Goal: Participate in discussion: Engage in conversation with other users on a specific topic

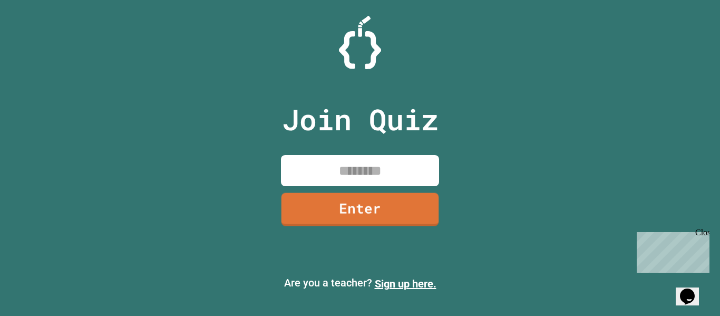
click at [332, 160] on input at bounding box center [360, 170] width 158 height 31
type input "********"
click at [408, 199] on link "Enter" at bounding box center [360, 208] width 158 height 33
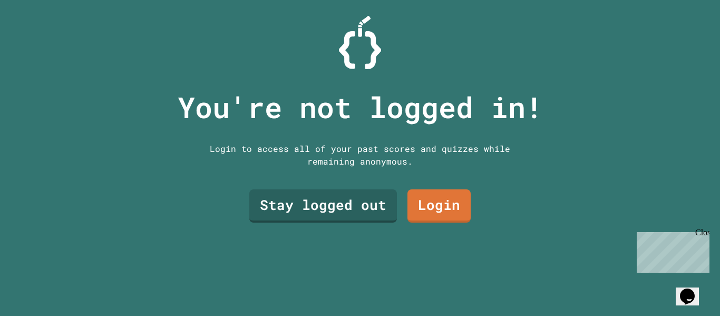
click at [376, 207] on link "Stay logged out" at bounding box center [323, 205] width 148 height 33
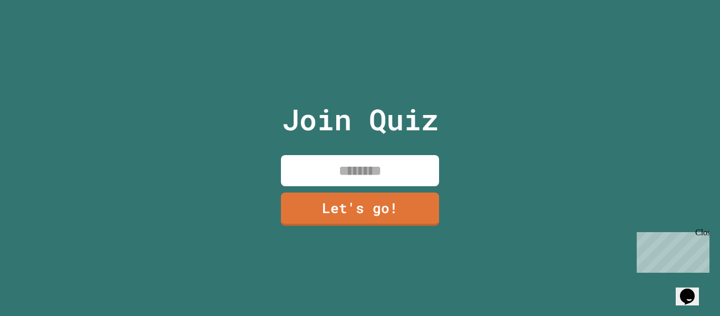
click at [401, 173] on input at bounding box center [360, 170] width 158 height 31
type input "*****"
click at [350, 202] on link "Let's go!" at bounding box center [360, 207] width 156 height 35
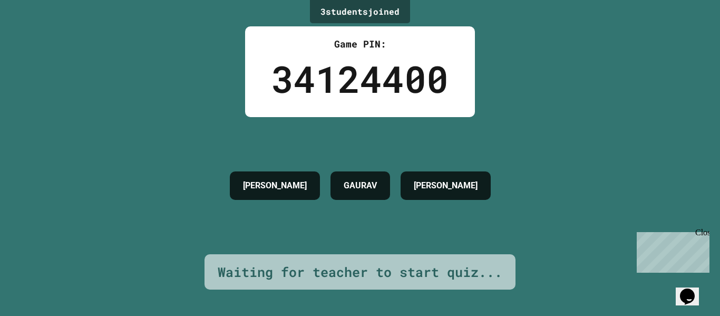
click at [467, 187] on h4 "[PERSON_NAME]" at bounding box center [446, 185] width 64 height 13
click at [377, 189] on h4 "GAURAV" at bounding box center [359, 185] width 33 height 13
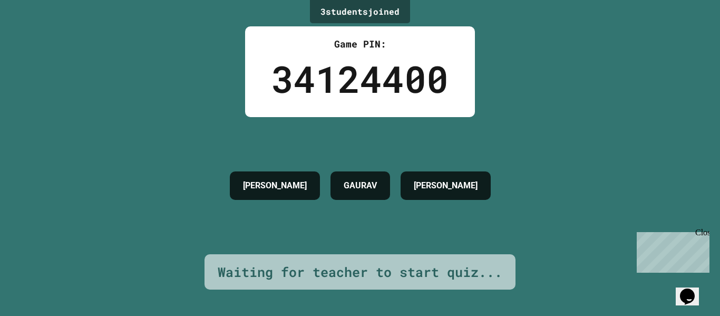
click at [377, 189] on h4 "GAURAV" at bounding box center [359, 185] width 33 height 13
click at [682, 288] on div "Opens Chat This icon Opens the chat window." at bounding box center [687, 296] width 17 height 17
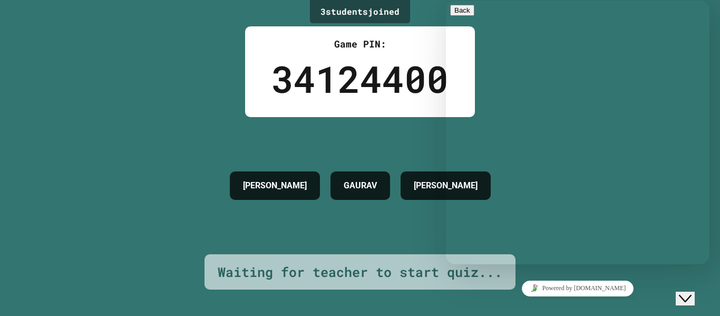
click at [508, 301] on div "Rate this chat Upload File Insert emoji" at bounding box center [577, 317] width 255 height 32
click at [501, 301] on textarea at bounding box center [491, 305] width 82 height 8
type textarea "**"
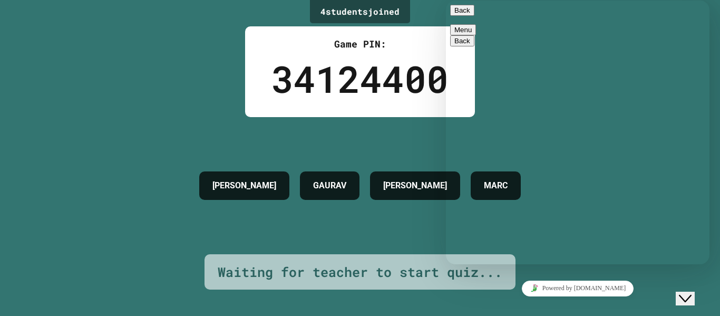
click at [467, 14] on button "Back" at bounding box center [462, 10] width 24 height 11
click at [440, 135] on div "[PERSON_NAME] GAURAV [PERSON_NAME]" at bounding box center [360, 185] width 332 height 137
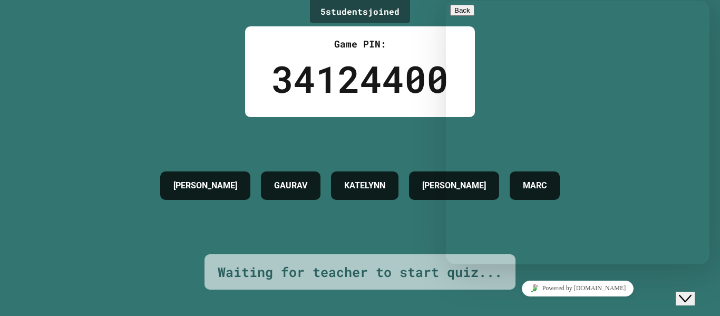
click at [622, 290] on div "Powered by [DOMAIN_NAME]" at bounding box center [577, 287] width 255 height 15
click at [691, 292] on icon "Close Chat This icon closes the chat window." at bounding box center [685, 298] width 13 height 13
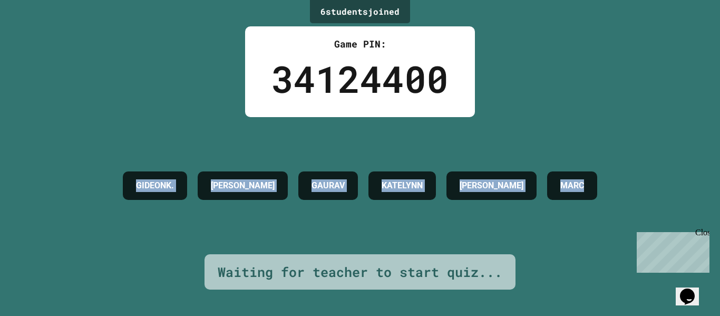
drag, startPoint x: 647, startPoint y: 199, endPoint x: 0, endPoint y: 192, distance: 647.0
click at [0, 192] on div "6 student s joined Game PIN: 34124400 GIDEONK. [PERSON_NAME] GAURAV [PERSON_NAM…" at bounding box center [360, 158] width 720 height 316
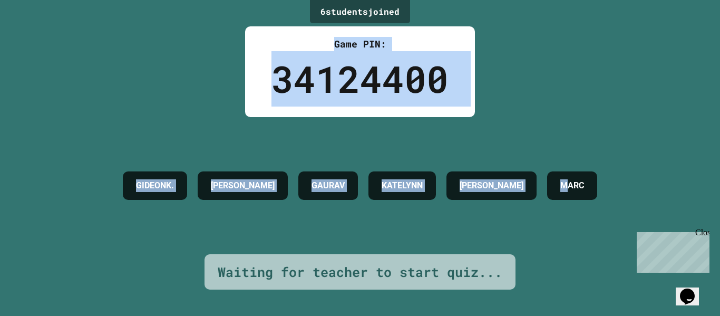
drag, startPoint x: 181, startPoint y: 35, endPoint x: 608, endPoint y: 178, distance: 450.3
click at [608, 178] on div "6 student s joined Game PIN: 34124400 GIDEONK. [PERSON_NAME] GAURAV [PERSON_NAM…" at bounding box center [360, 158] width 720 height 316
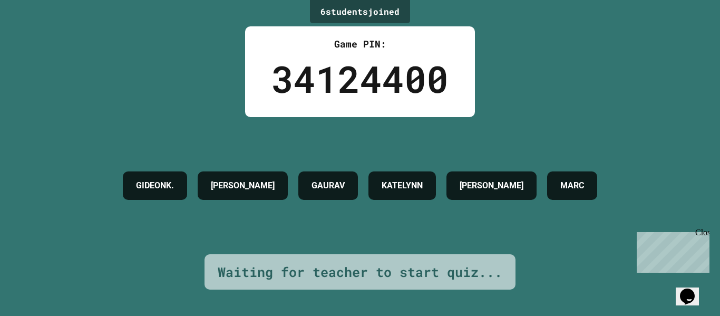
click at [670, 124] on div "6 student s joined Game PIN: 34124400 GIDEONK. [PERSON_NAME] GAURAV [PERSON_NAM…" at bounding box center [360, 158] width 720 height 316
click at [449, 88] on div "Game PIN: 34124400" at bounding box center [360, 71] width 230 height 91
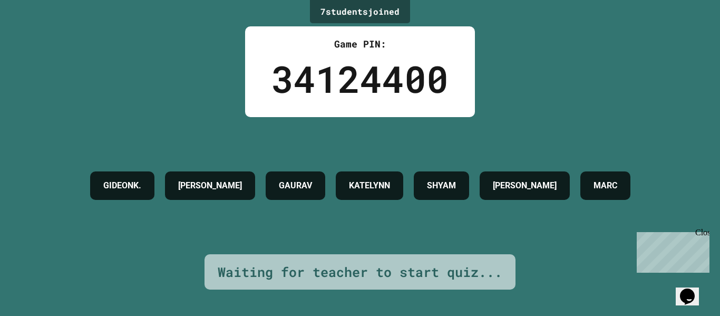
click at [535, 76] on div "7 student s joined Game PIN: 34124400 GIDEONK. [PERSON_NAME] GAURAV [PERSON_NAM…" at bounding box center [360, 158] width 720 height 316
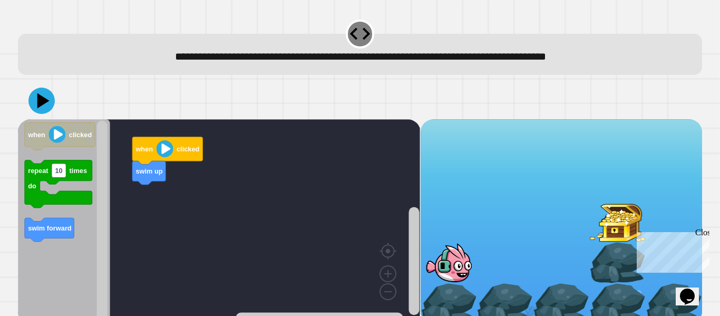
scroll to position [13, 0]
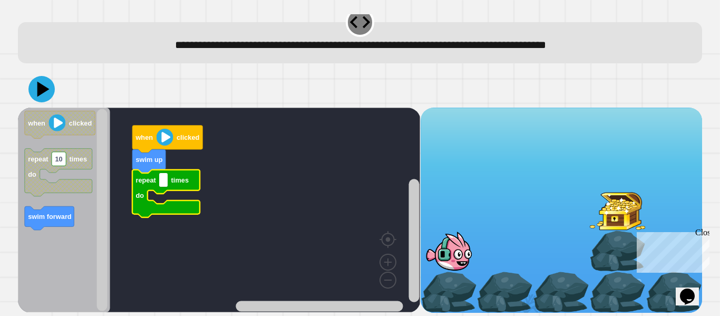
drag, startPoint x: 165, startPoint y: 181, endPoint x: 163, endPoint y: 160, distance: 21.1
click at [163, 160] on body "**********" at bounding box center [360, 158] width 720 height 316
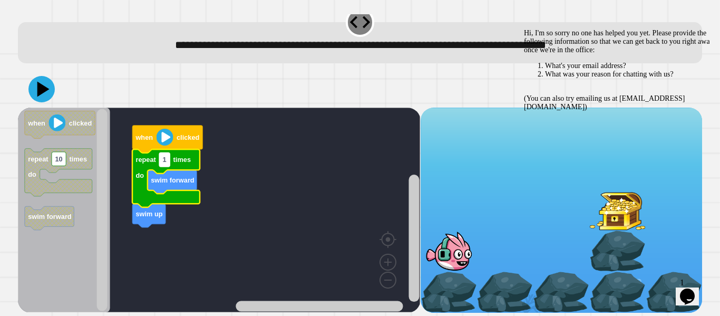
click at [167, 158] on rect "Blockly Workspace" at bounding box center [164, 160] width 11 height 14
type input "*"
click at [168, 132] on image "Blockly Workspace" at bounding box center [164, 137] width 17 height 17
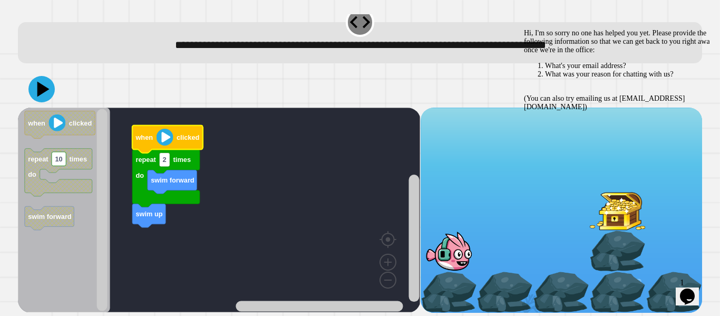
click at [536, 111] on div "Hi, I'm so sorry no one has helped you yet. Please provide the following inform…" at bounding box center [619, 70] width 190 height 82
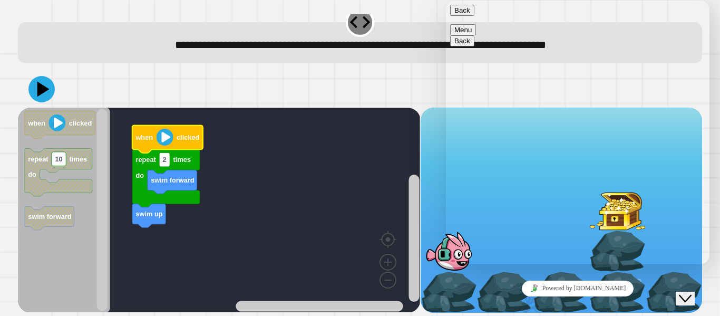
click at [467, 14] on button "Back" at bounding box center [462, 10] width 24 height 11
click at [691, 294] on icon "Close Chat This icon closes the chat window." at bounding box center [685, 298] width 13 height 13
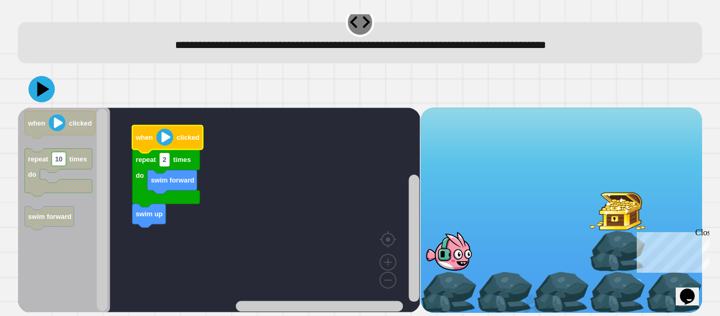
click at [169, 134] on image "Blockly Workspace" at bounding box center [164, 137] width 17 height 17
click at [166, 137] on image "Blockly Workspace" at bounding box center [164, 137] width 17 height 17
click at [445, 252] on div at bounding box center [448, 250] width 56 height 41
click at [612, 225] on div at bounding box center [617, 209] width 56 height 41
click at [50, 82] on icon at bounding box center [42, 89] width 32 height 32
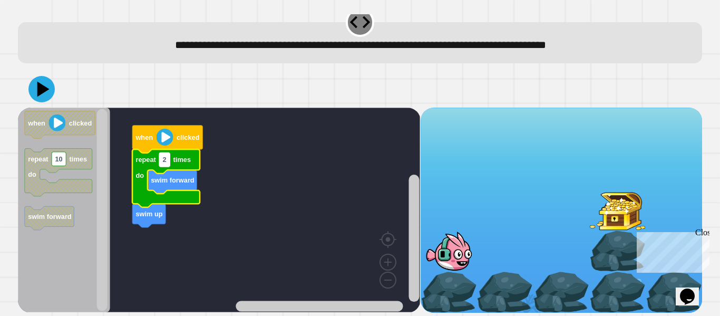
click at [168, 159] on rect "Blockly Workspace" at bounding box center [164, 160] width 11 height 14
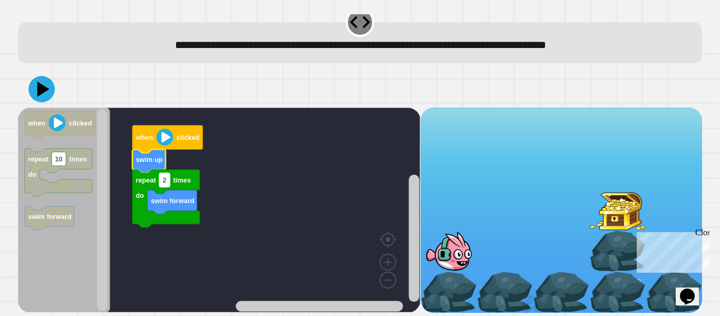
click at [166, 178] on rect "Blockly Workspace" at bounding box center [164, 180] width 11 height 14
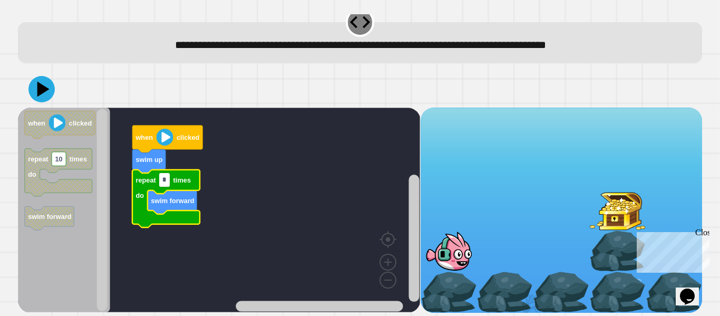
click at [166, 178] on input "*" at bounding box center [164, 180] width 11 height 14
type input "*"
click at [50, 89] on icon at bounding box center [41, 89] width 26 height 26
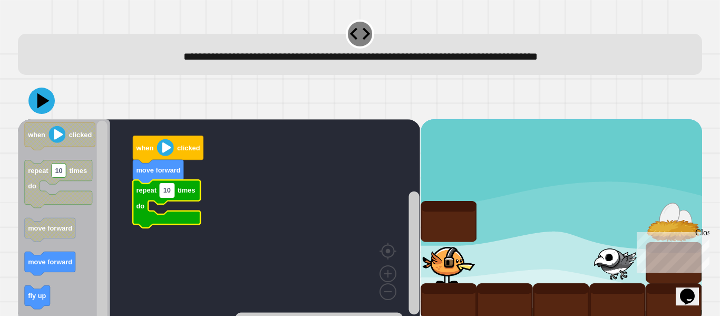
click at [170, 192] on text "10" at bounding box center [166, 190] width 7 height 8
type input "*"
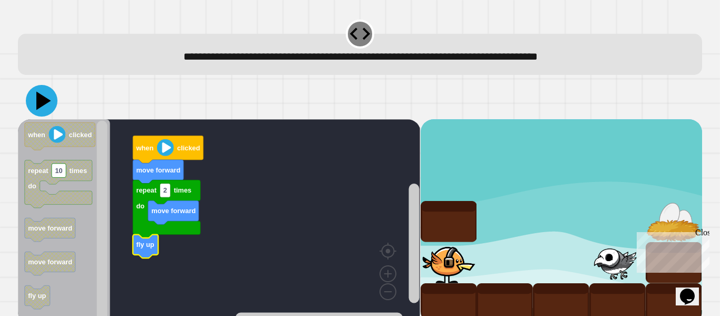
click at [43, 97] on icon at bounding box center [42, 101] width 32 height 32
click at [169, 191] on rect "Blockly Workspace" at bounding box center [165, 190] width 11 height 14
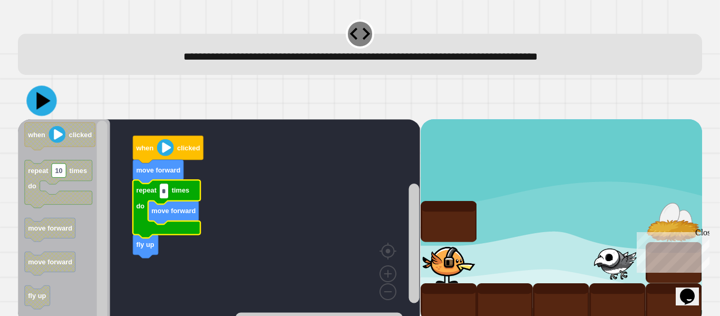
type input "*"
click at [44, 100] on icon at bounding box center [43, 101] width 15 height 18
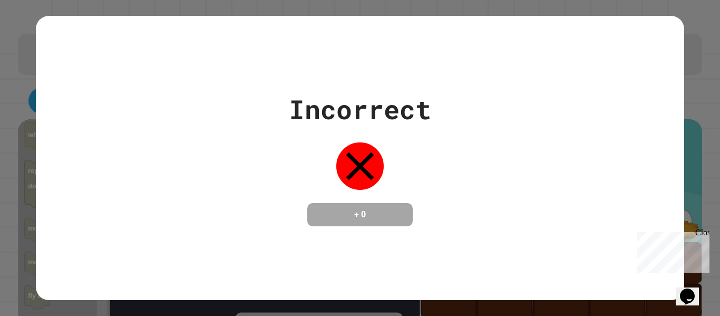
click at [147, 236] on div "Incorrect + 0" at bounding box center [359, 158] width 647 height 284
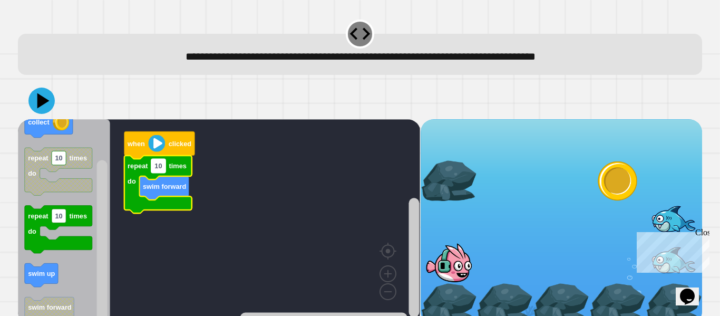
click at [160, 163] on text "10" at bounding box center [157, 166] width 7 height 8
click at [160, 163] on input "**" at bounding box center [158, 167] width 14 height 14
type input "*"
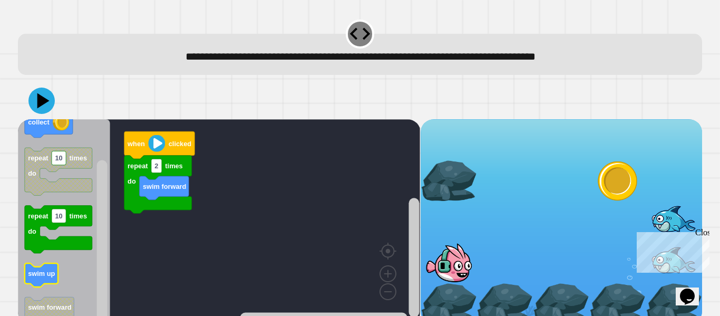
click at [35, 277] on text "swim up" at bounding box center [41, 273] width 27 height 8
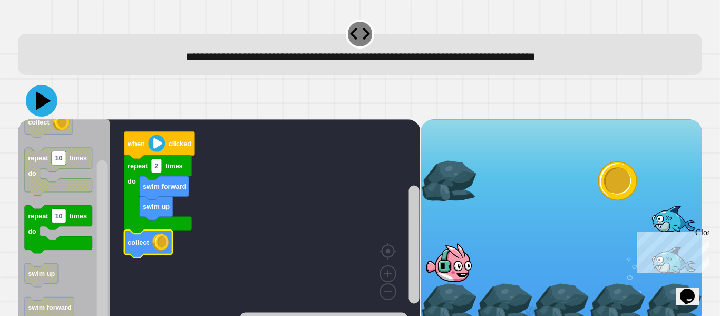
click at [47, 102] on icon at bounding box center [43, 101] width 15 height 18
click at [157, 169] on text "2" at bounding box center [156, 166] width 4 height 8
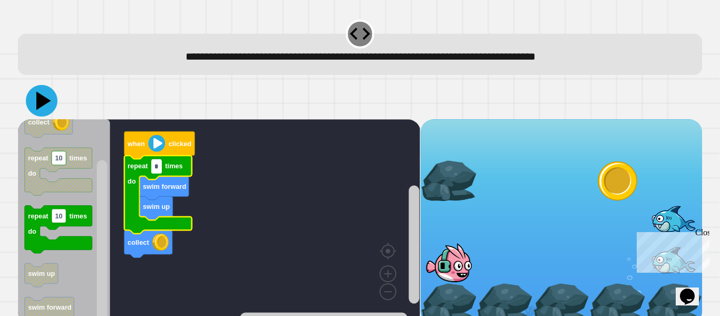
type input "*"
click at [44, 110] on icon at bounding box center [42, 101] width 32 height 32
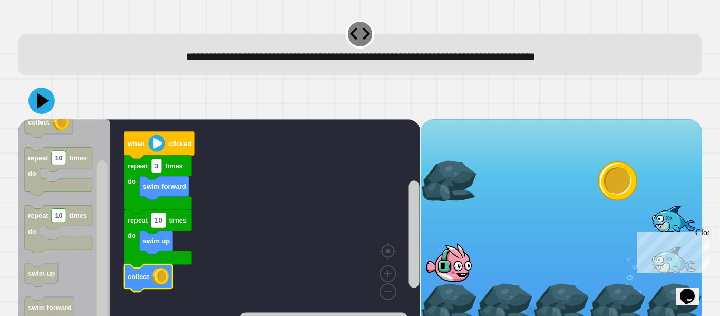
click at [161, 218] on text "10" at bounding box center [157, 220] width 7 height 8
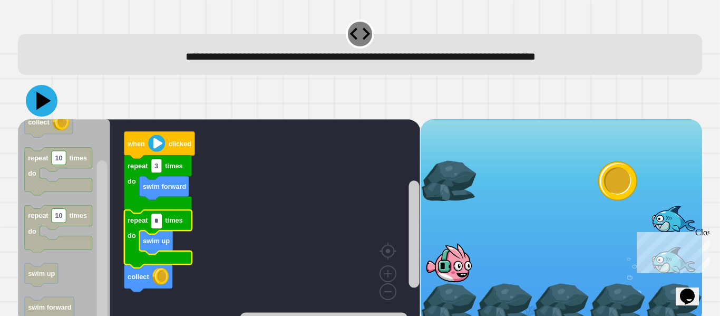
type input "*"
click at [52, 108] on icon at bounding box center [42, 101] width 32 height 32
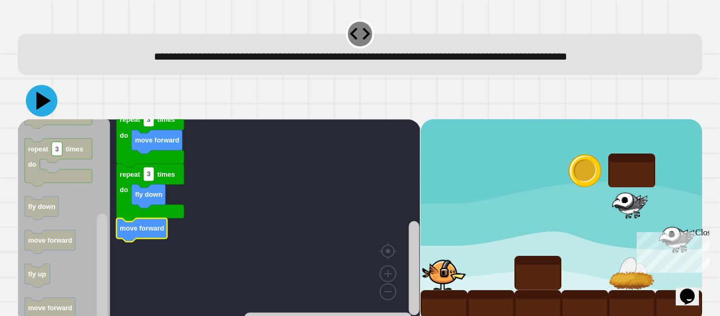
click at [46, 93] on icon at bounding box center [42, 101] width 32 height 32
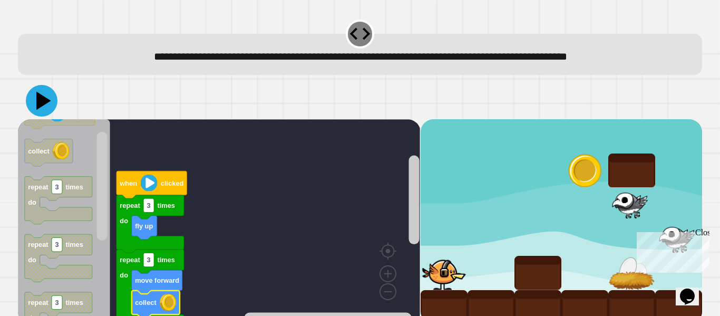
click at [40, 100] on icon at bounding box center [43, 101] width 15 height 18
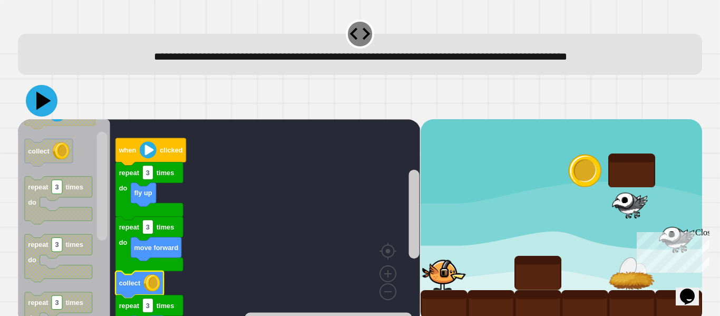
click at [46, 93] on icon at bounding box center [42, 101] width 32 height 32
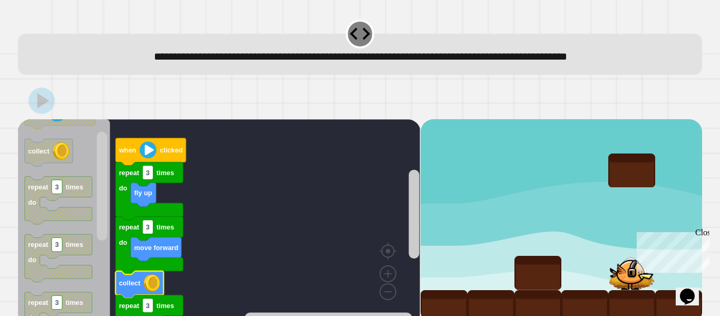
click at [705, 234] on div "Close" at bounding box center [701, 234] width 13 height 13
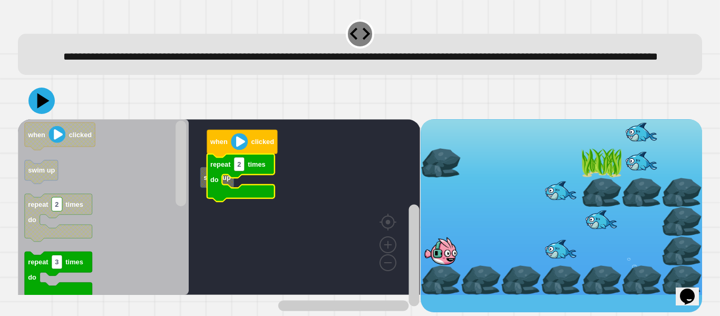
click at [222, 194] on icon "Blockly Workspace" at bounding box center [240, 177] width 67 height 47
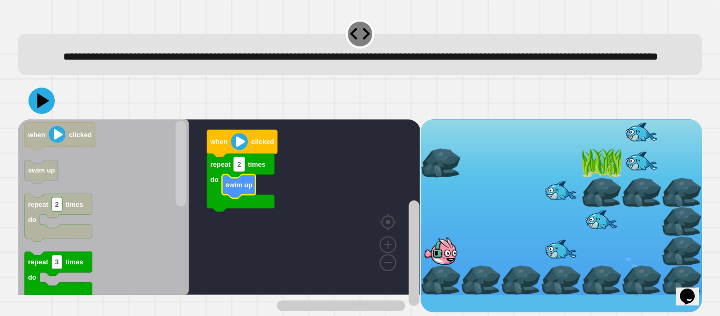
click at [241, 168] on text "2" at bounding box center [239, 164] width 4 height 8
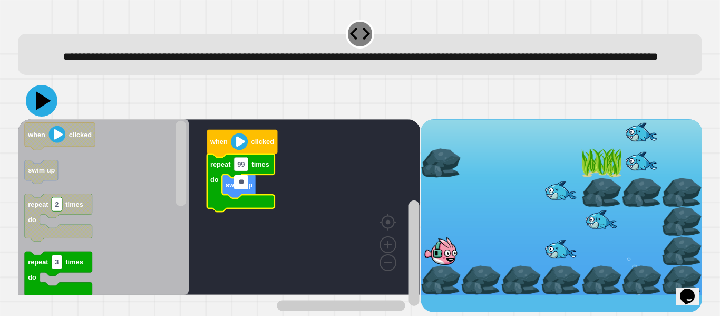
type input "**"
click at [43, 110] on icon at bounding box center [43, 101] width 15 height 18
click at [62, 117] on div at bounding box center [360, 100] width 684 height 37
click at [26, 116] on div at bounding box center [360, 100] width 684 height 37
click at [29, 116] on icon at bounding box center [42, 101] width 32 height 32
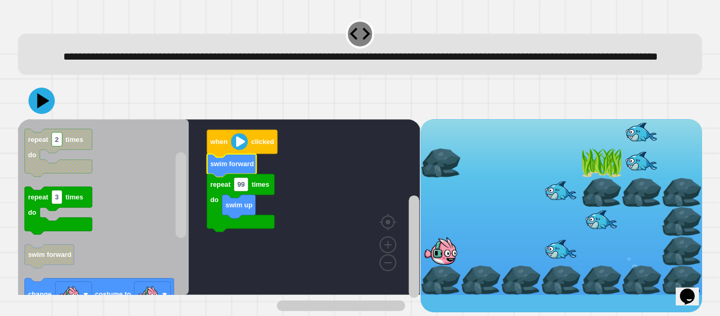
click at [55, 117] on div at bounding box center [360, 100] width 684 height 37
click at [39, 110] on icon at bounding box center [44, 100] width 14 height 17
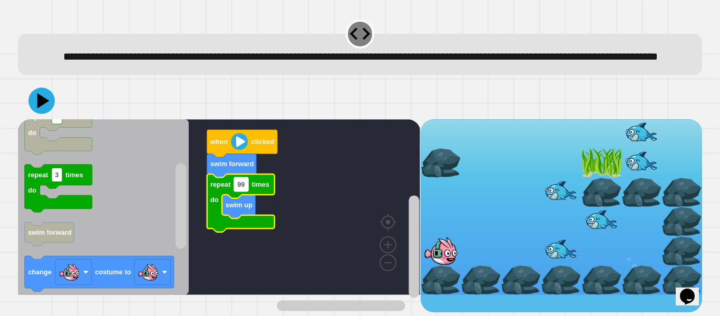
click at [245, 191] on rect "Blockly Workspace" at bounding box center [241, 184] width 14 height 14
type input "*"
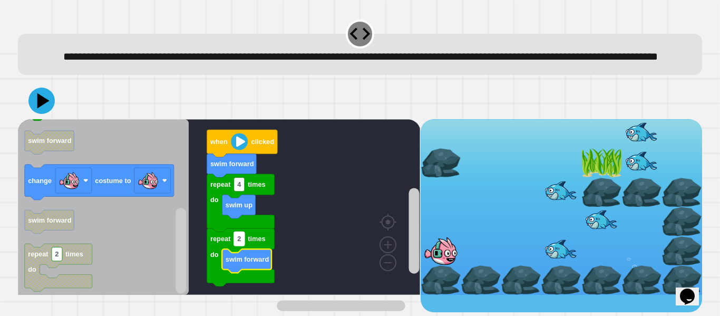
click at [240, 242] on text "2" at bounding box center [239, 238] width 4 height 8
type input "*"
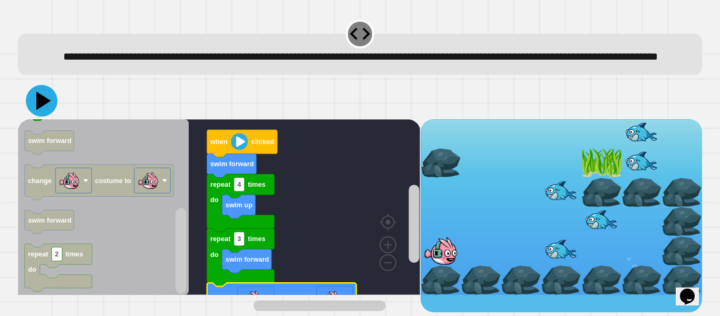
click at [41, 116] on icon at bounding box center [42, 101] width 32 height 32
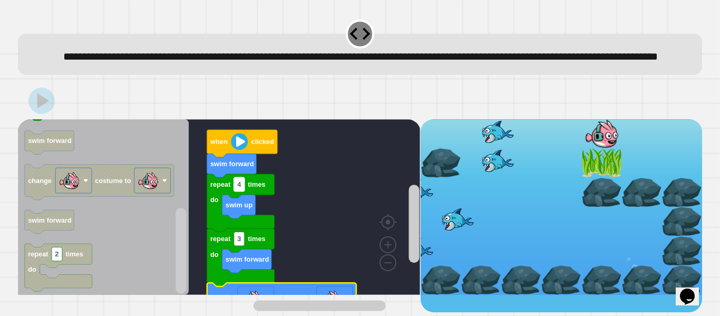
click at [241, 191] on rect "Blockly Workspace" at bounding box center [239, 184] width 11 height 14
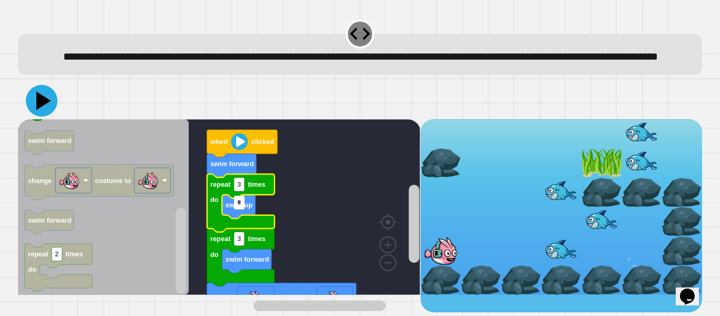
type input "*"
click at [44, 110] on icon at bounding box center [43, 101] width 15 height 18
